Goal: Information Seeking & Learning: Check status

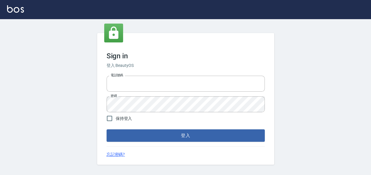
type input "22257997"
click at [126, 121] on span "保持登入" at bounding box center [124, 119] width 17 height 6
click at [116, 121] on input "保持登入" at bounding box center [109, 119] width 12 height 12
checkbox input "true"
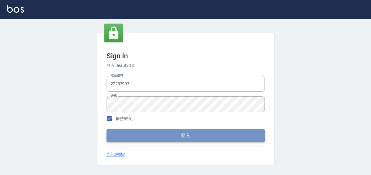
click at [148, 134] on button "登入" at bounding box center [186, 136] width 158 height 12
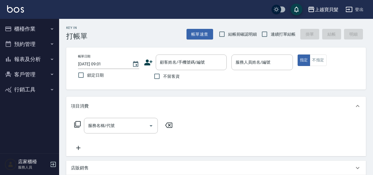
click at [234, 39] on div "Key In 打帳單 帳單速查 結帳前確認明細 連續打單結帳 掛單 結帳 明細 帳單日期 [DATE] 09:01 鎖定日期 顧客姓名/手機號碼/編號 顧客姓…" at bounding box center [216, 157] width 314 height 277
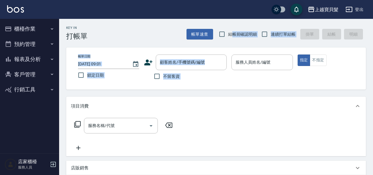
click at [233, 38] on label "結帳前確認明細" at bounding box center [236, 34] width 41 height 12
click at [228, 38] on input "結帳前確認明細" at bounding box center [222, 34] width 12 height 12
checkbox input "true"
click at [264, 32] on input "連續打單結帳" at bounding box center [264, 34] width 12 height 12
checkbox input "true"
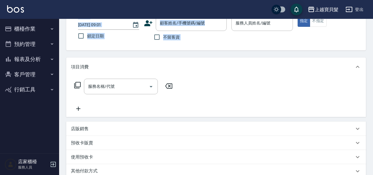
scroll to position [59, 0]
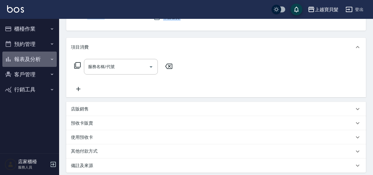
click at [43, 61] on button "報表及分析" at bounding box center [29, 59] width 54 height 15
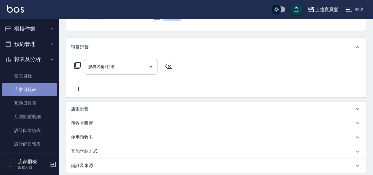
click at [39, 92] on link "店家日報表" at bounding box center [29, 90] width 54 height 14
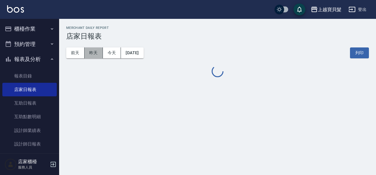
click at [86, 56] on button "昨天" at bounding box center [93, 53] width 18 height 11
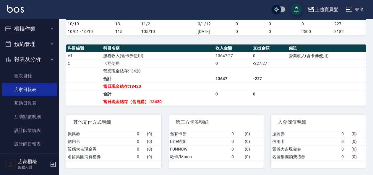
scroll to position [155, 0]
click at [31, 30] on button "櫃檯作業" at bounding box center [29, 28] width 54 height 15
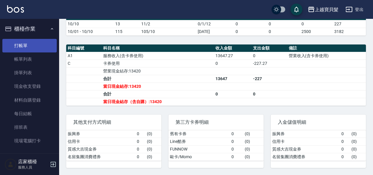
click at [32, 41] on link "打帳單" at bounding box center [29, 46] width 54 height 14
